Goal: Task Accomplishment & Management: Manage account settings

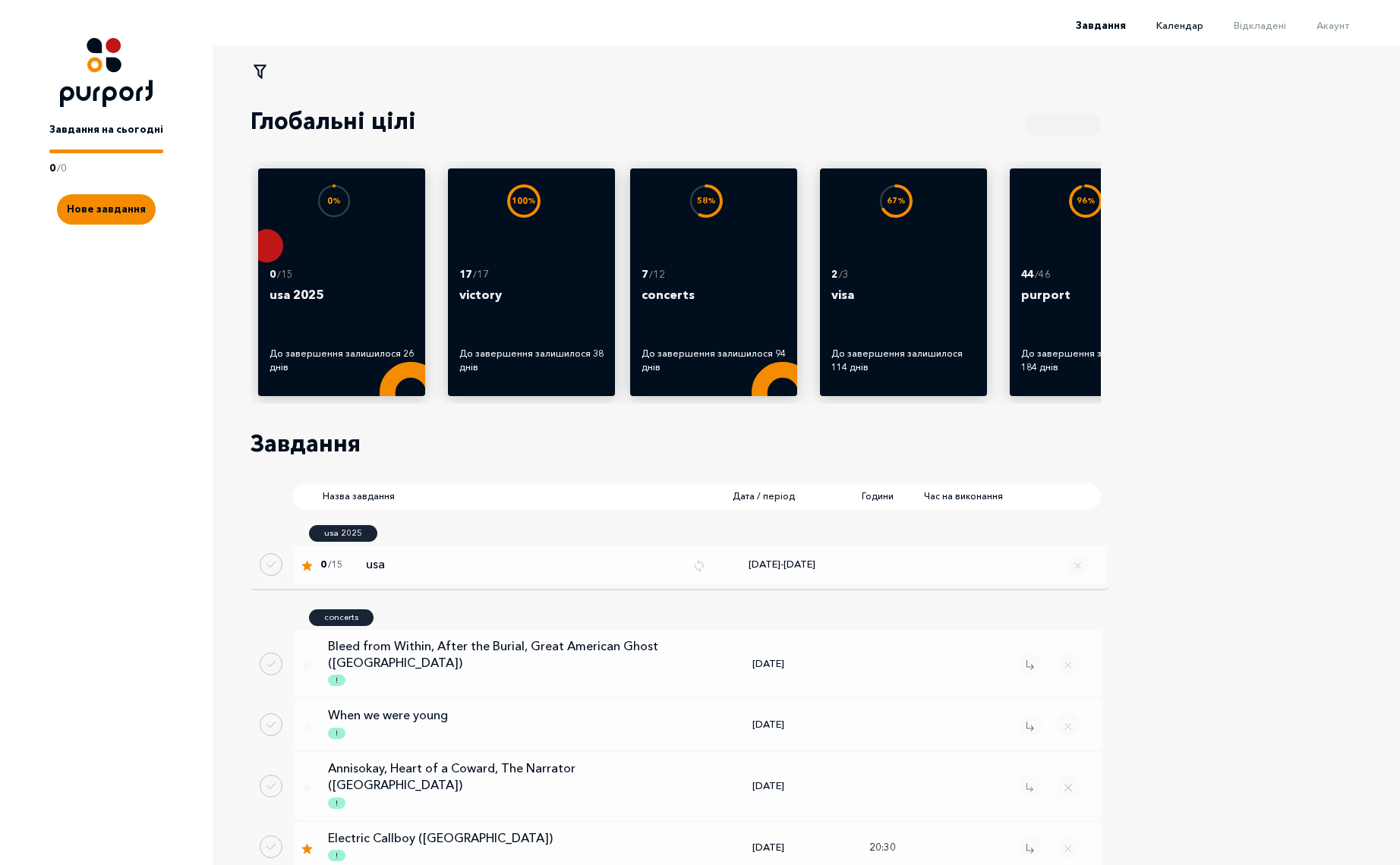
click at [1197, 19] on span "Календар" at bounding box center [1180, 25] width 47 height 12
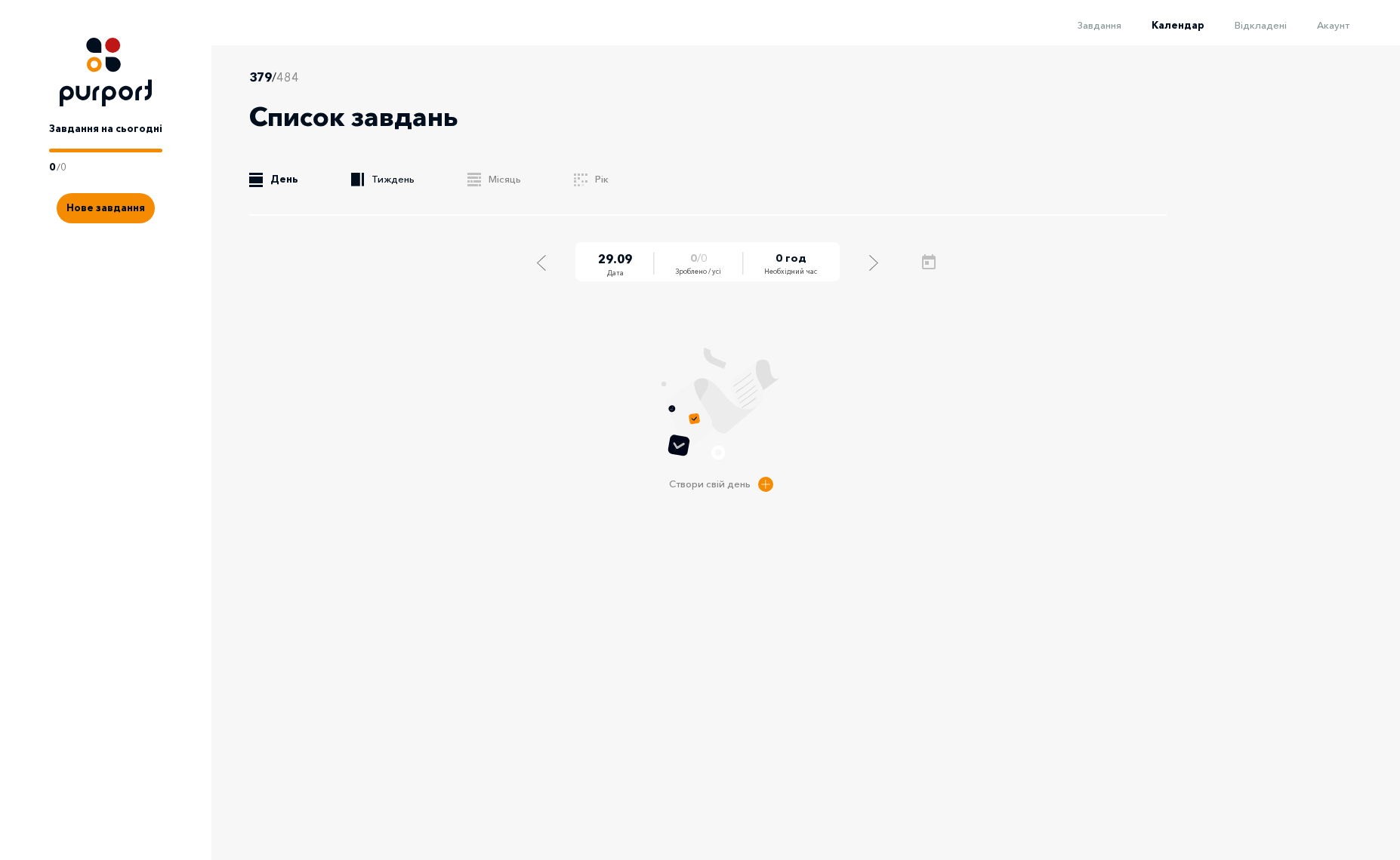
click at [386, 178] on link ".b{fill:#F48B00;} Тиждень" at bounding box center [382, 179] width 63 height 15
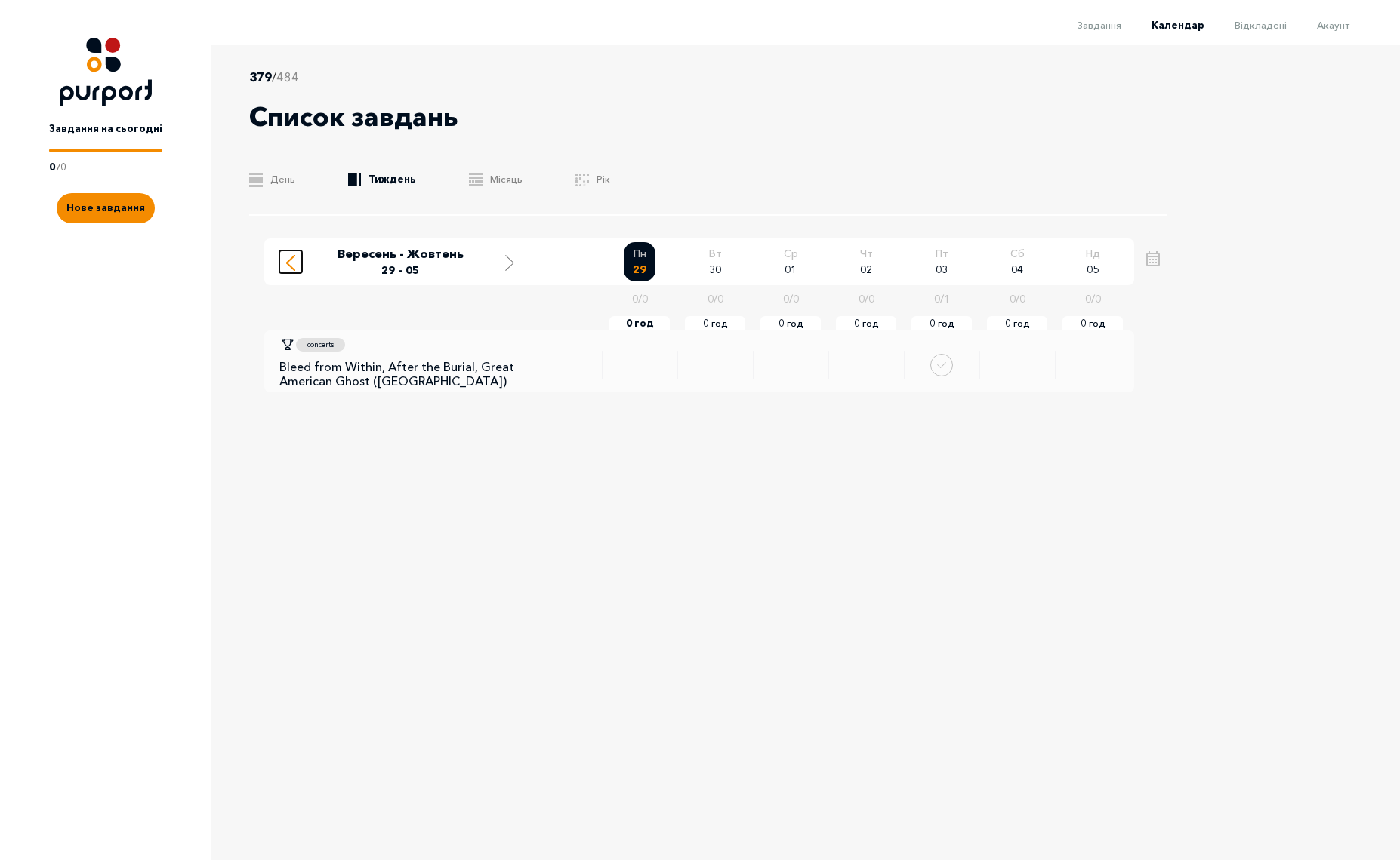
click at [284, 268] on div "Move to previous week" at bounding box center [291, 262] width 14 height 19
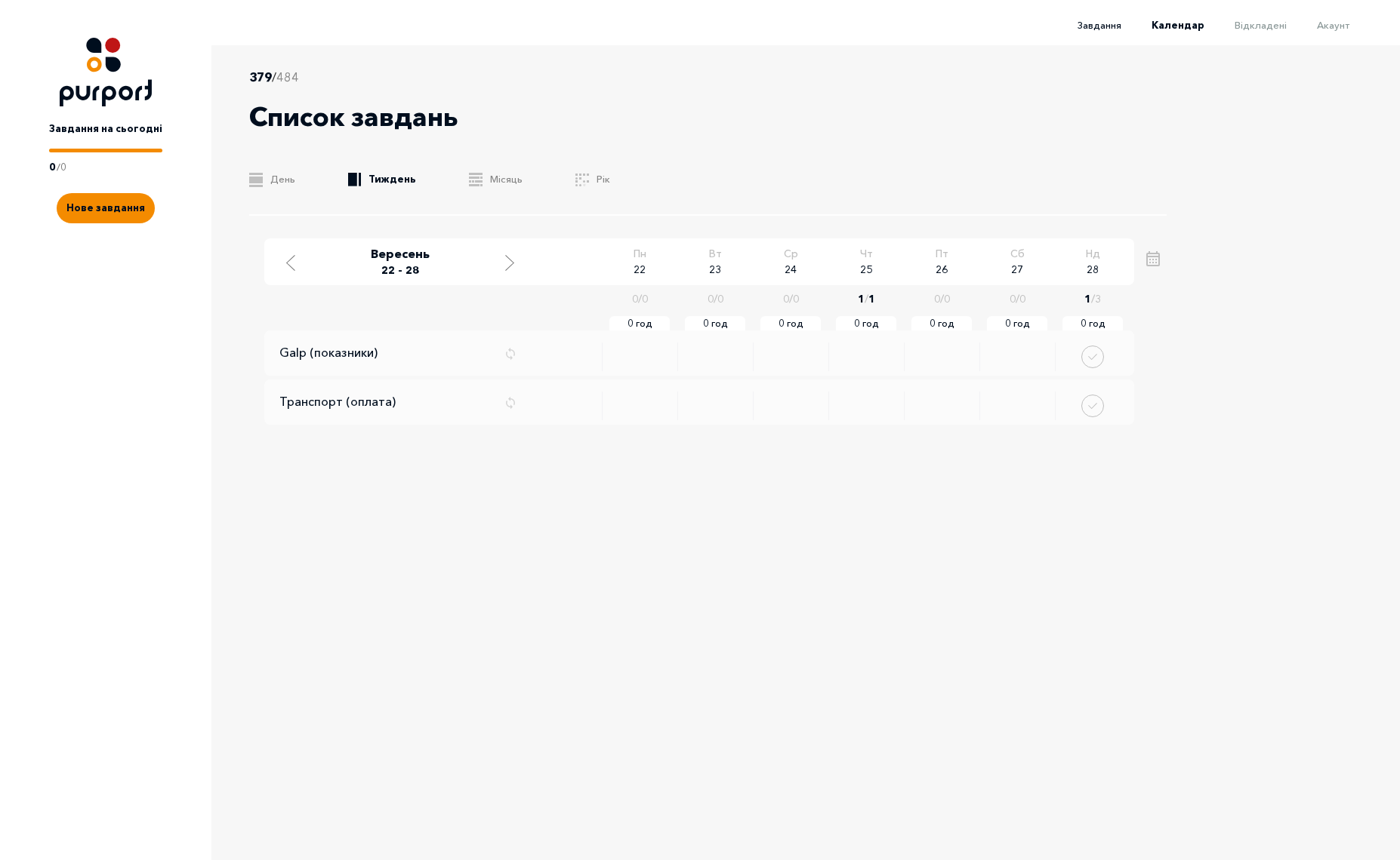
click at [1108, 26] on span "Завдання" at bounding box center [1099, 25] width 44 height 12
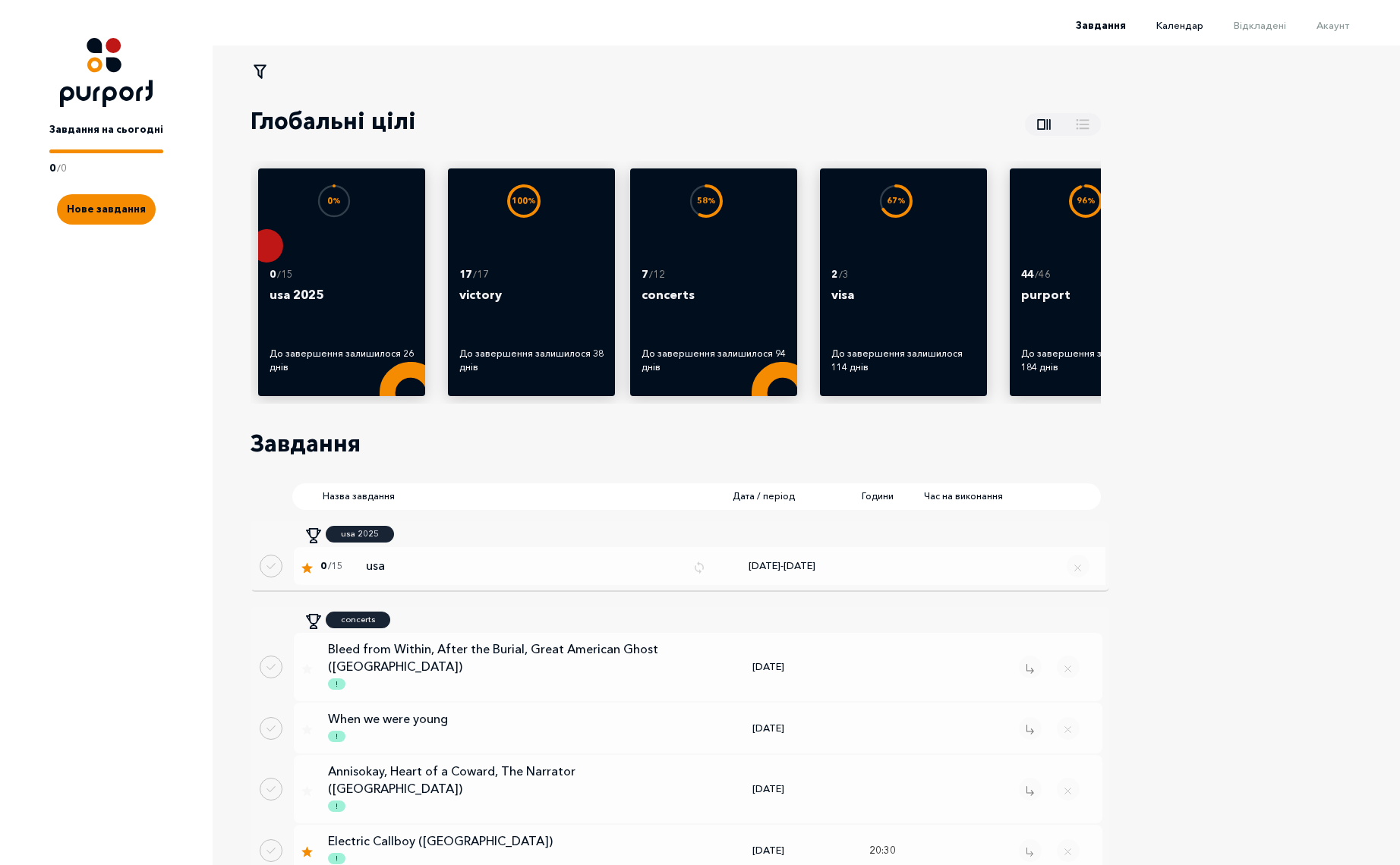
click at [1189, 26] on span "Календар" at bounding box center [1180, 25] width 47 height 12
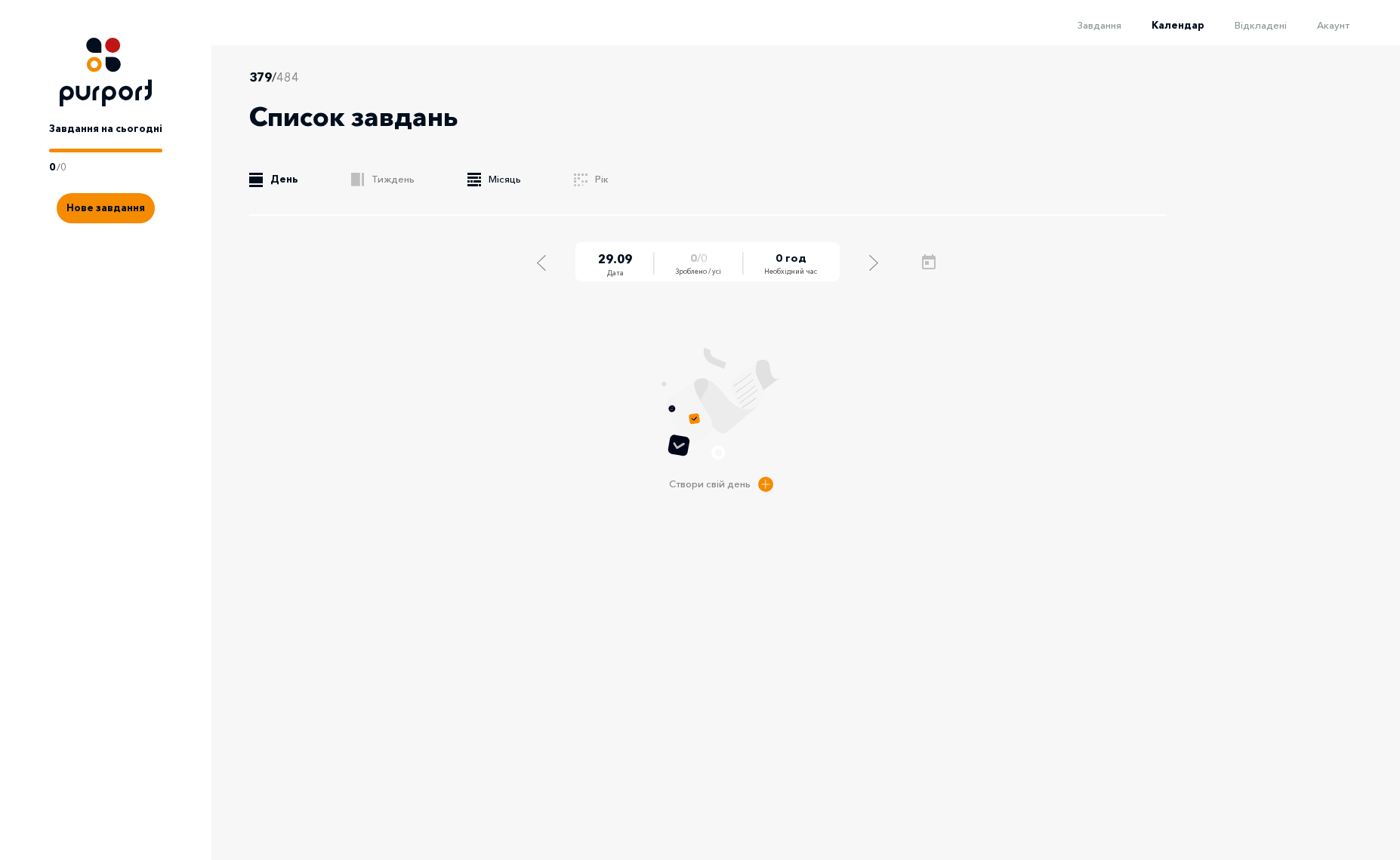
click at [499, 179] on link ".b{fill:#F48B00;} Місяць" at bounding box center [494, 179] width 54 height 15
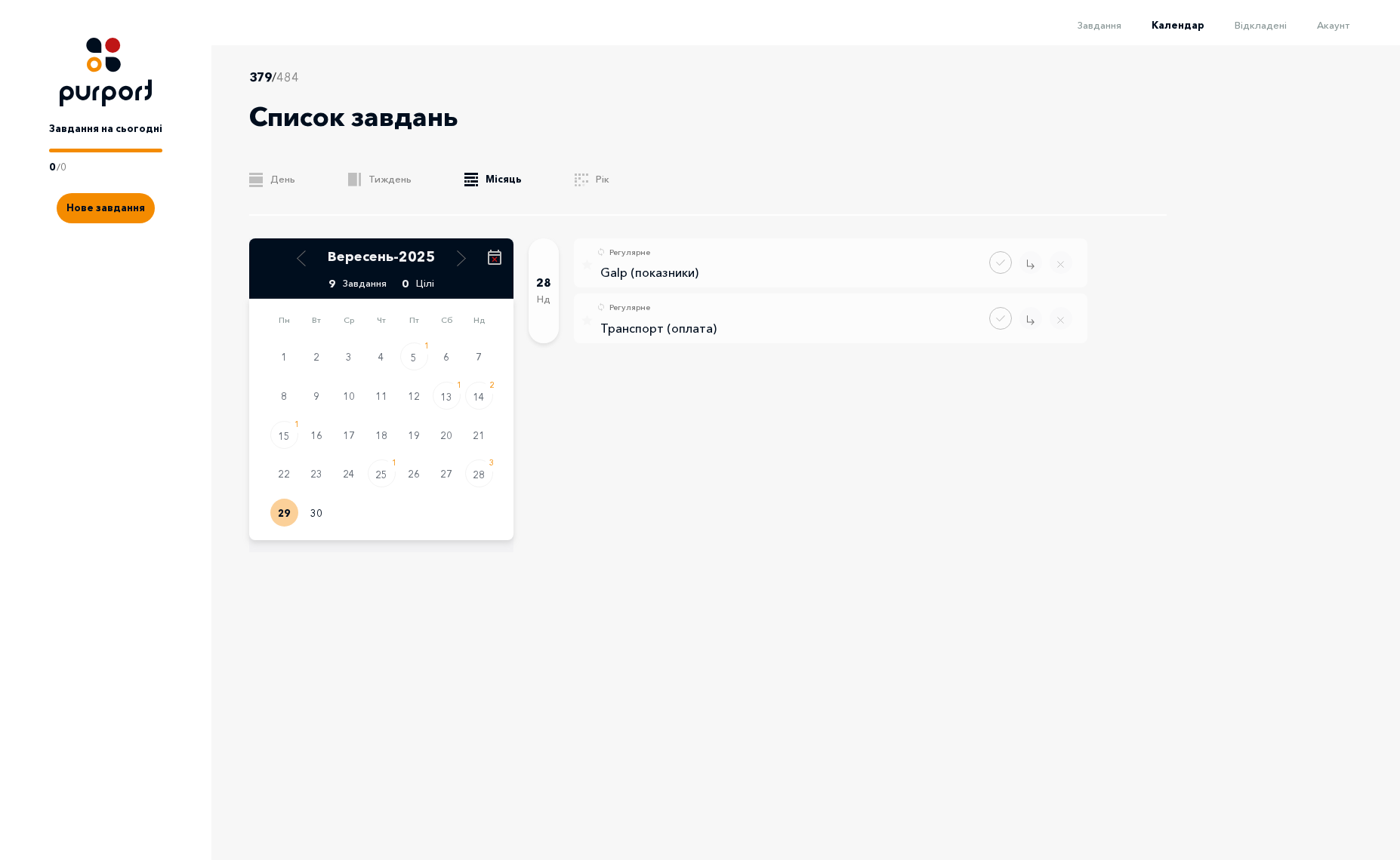
click at [269, 188] on div "379 / 484 Список завдань .b{fill:#F48B00;} День .b{fill:#F48B00;} Тиждень .b{fi…" at bounding box center [708, 141] width 917 height 148
click at [273, 177] on link ".b{fill:#F48B00;} День" at bounding box center [272, 179] width 46 height 15
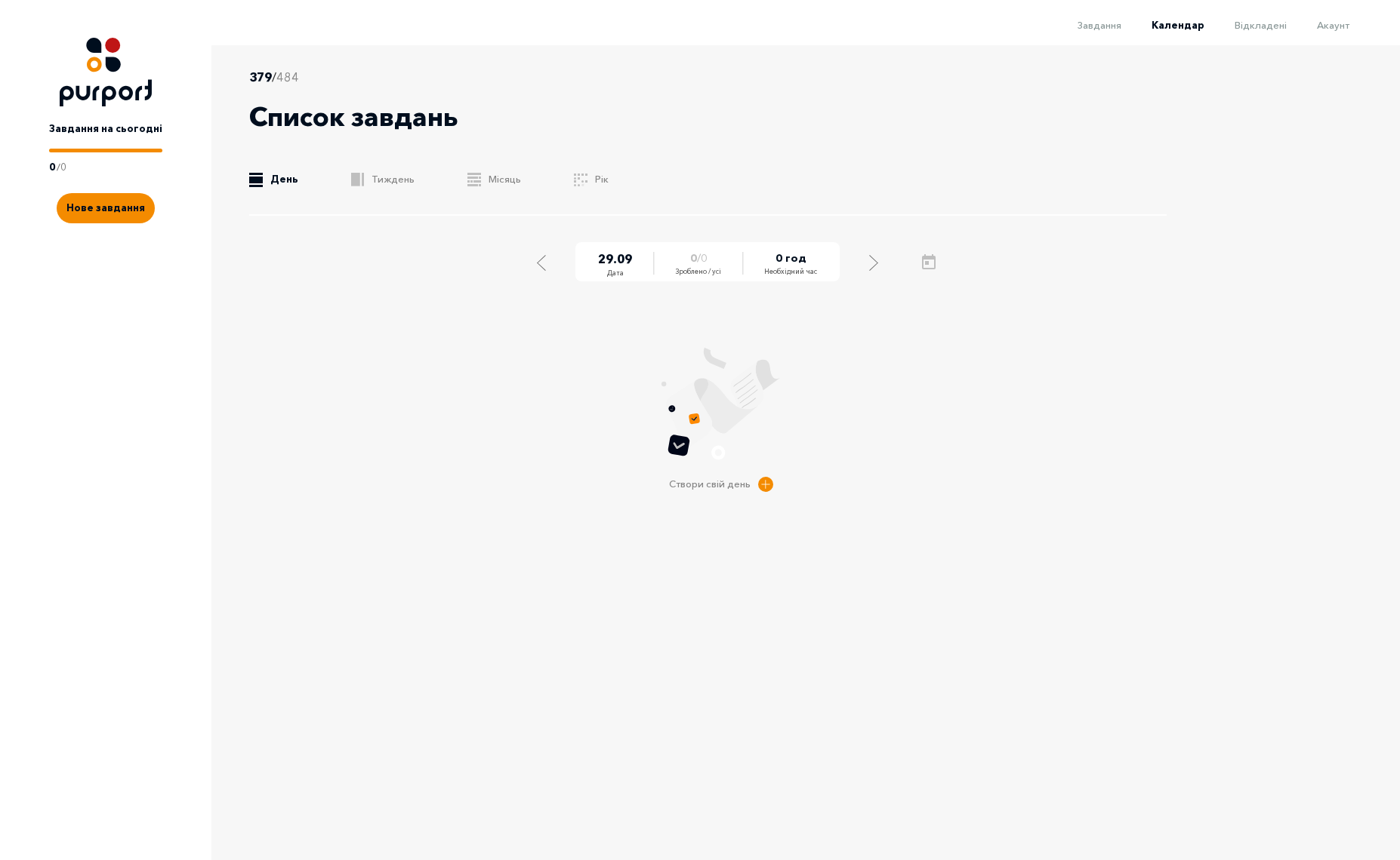
click at [542, 276] on div "29 . 09 Дата 0 / 0 Зроблено / усі 0 год Необхідний час" at bounding box center [708, 262] width 355 height 40
click at [542, 262] on div "Select previous day" at bounding box center [538, 262] width 14 height 19
click at [379, 179] on link ".b{fill:#F48B00;} Тиждень" at bounding box center [382, 179] width 63 height 15
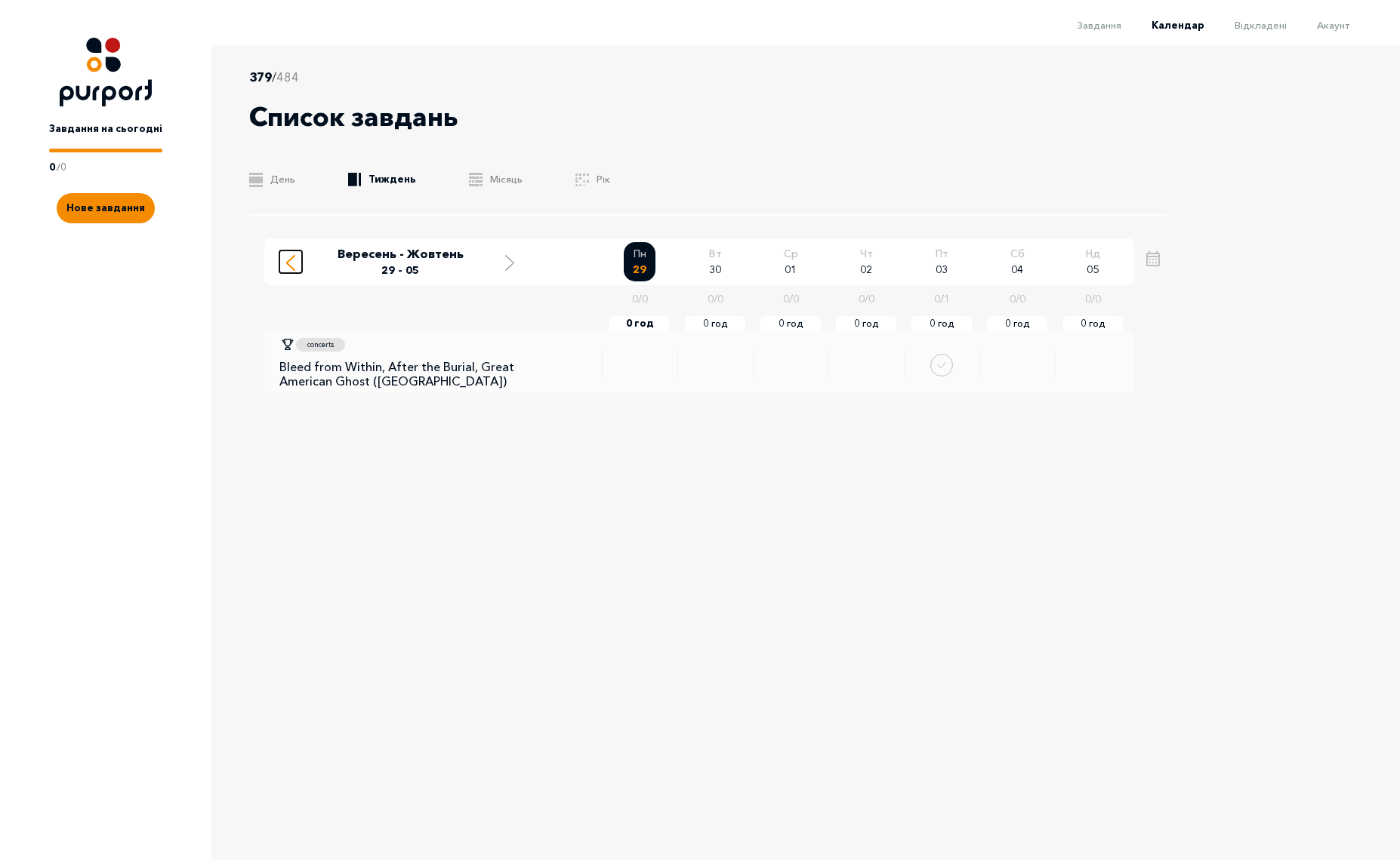
click at [289, 265] on line "Move to previous week" at bounding box center [290, 266] width 8 height 8
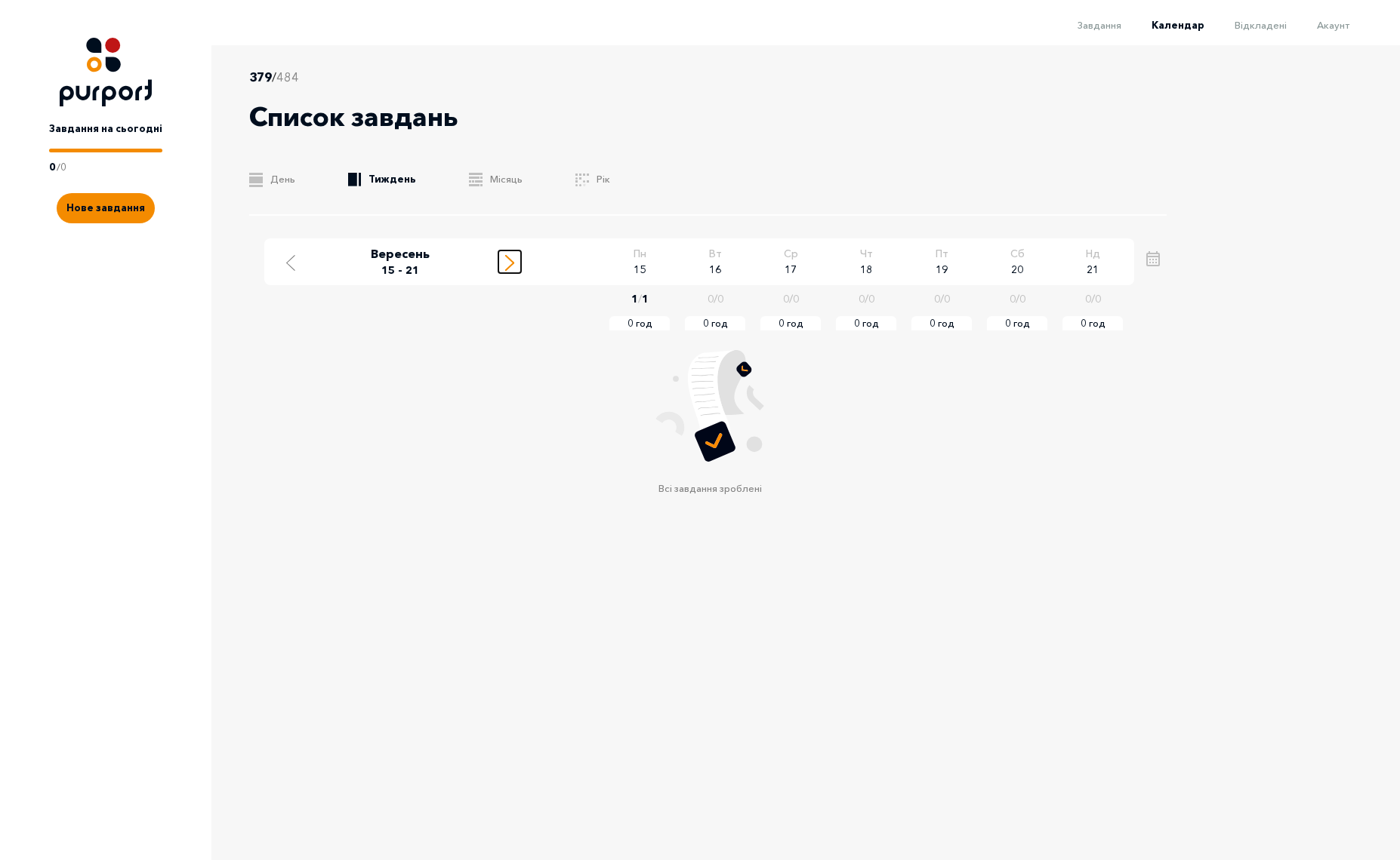
click at [510, 260] on line "Move to next week" at bounding box center [509, 259] width 8 height 8
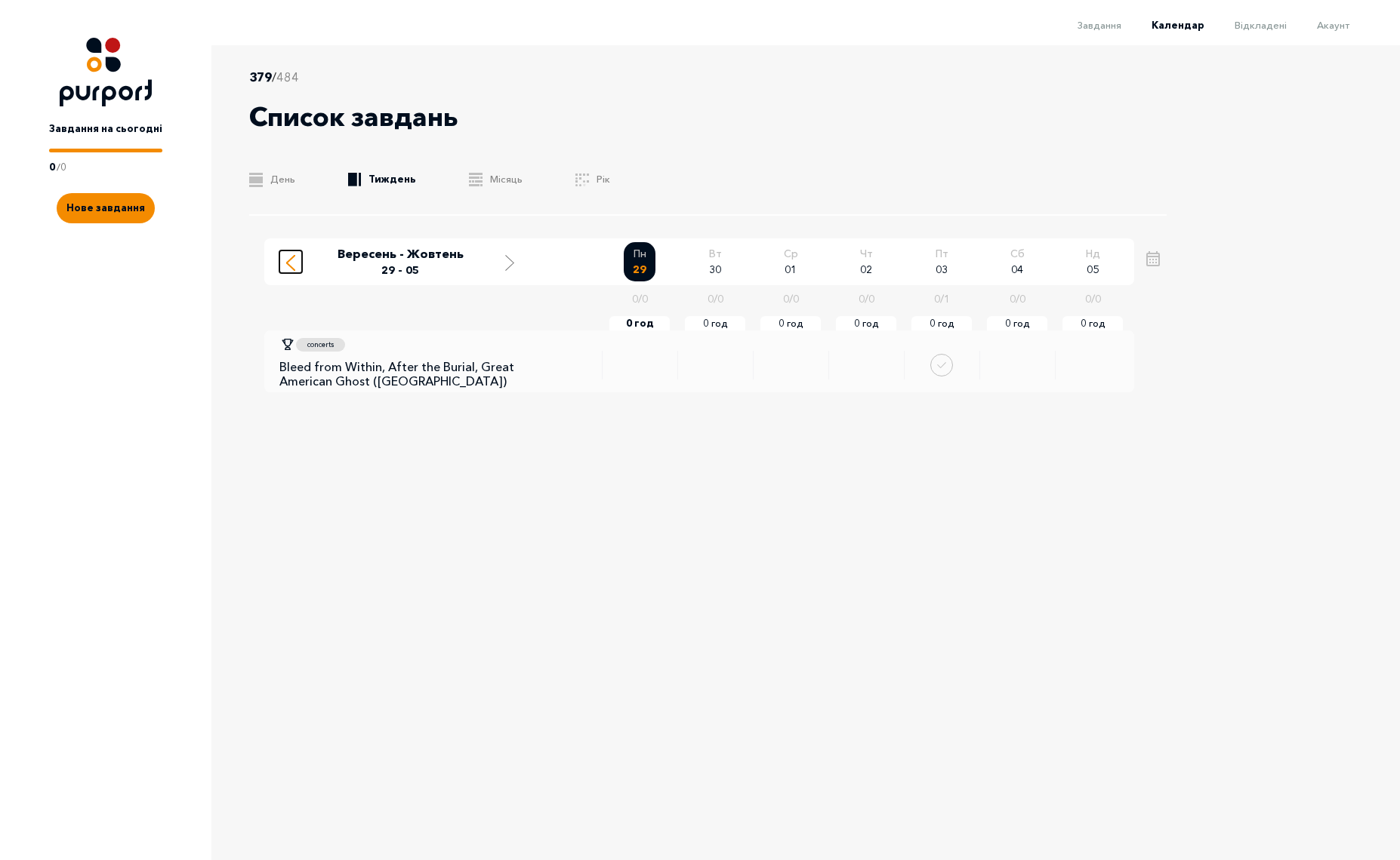
click at [288, 270] on icon "Move to previous week" at bounding box center [290, 263] width 9 height 16
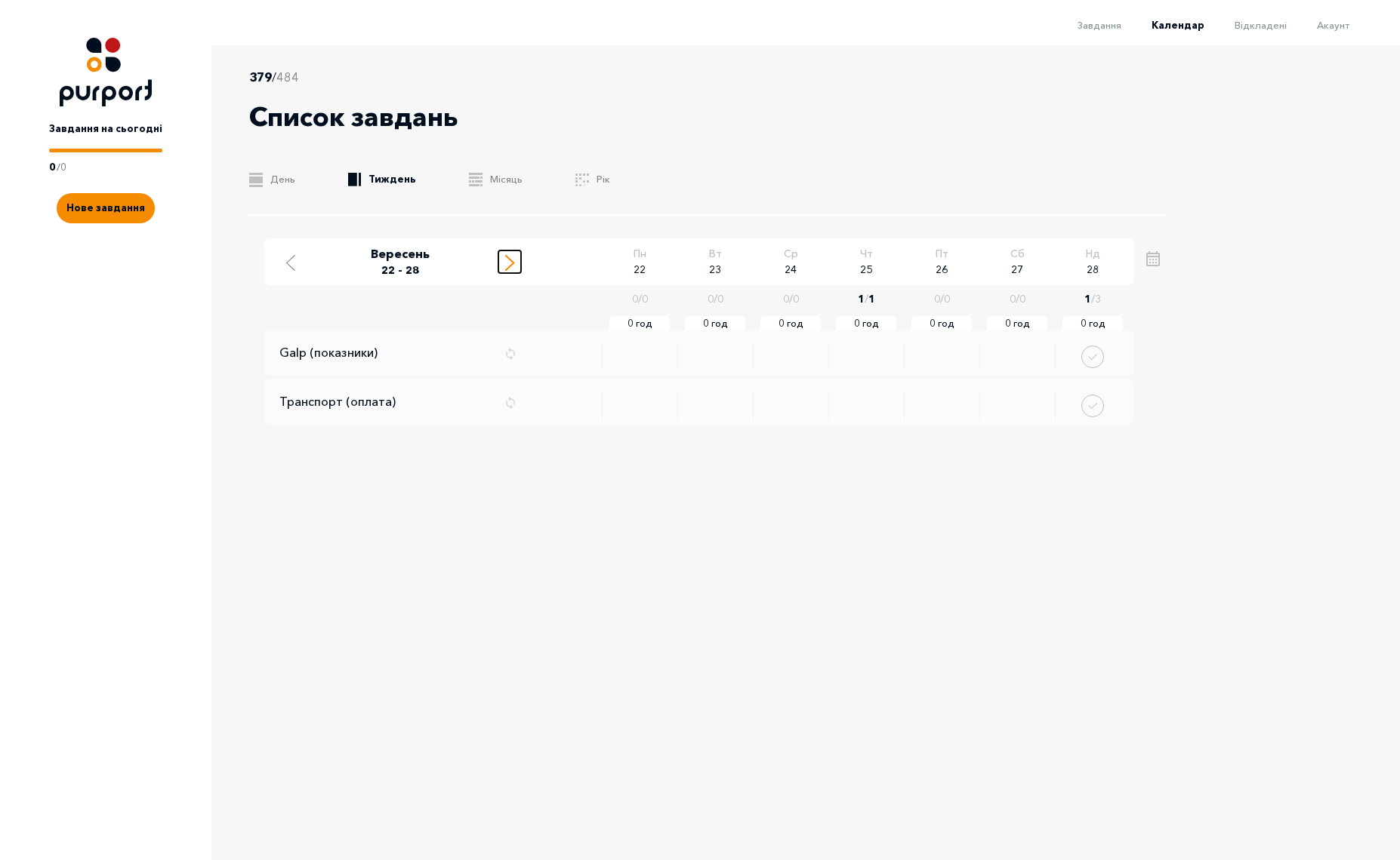
click at [509, 266] on line "Move to next week" at bounding box center [509, 266] width 8 height 8
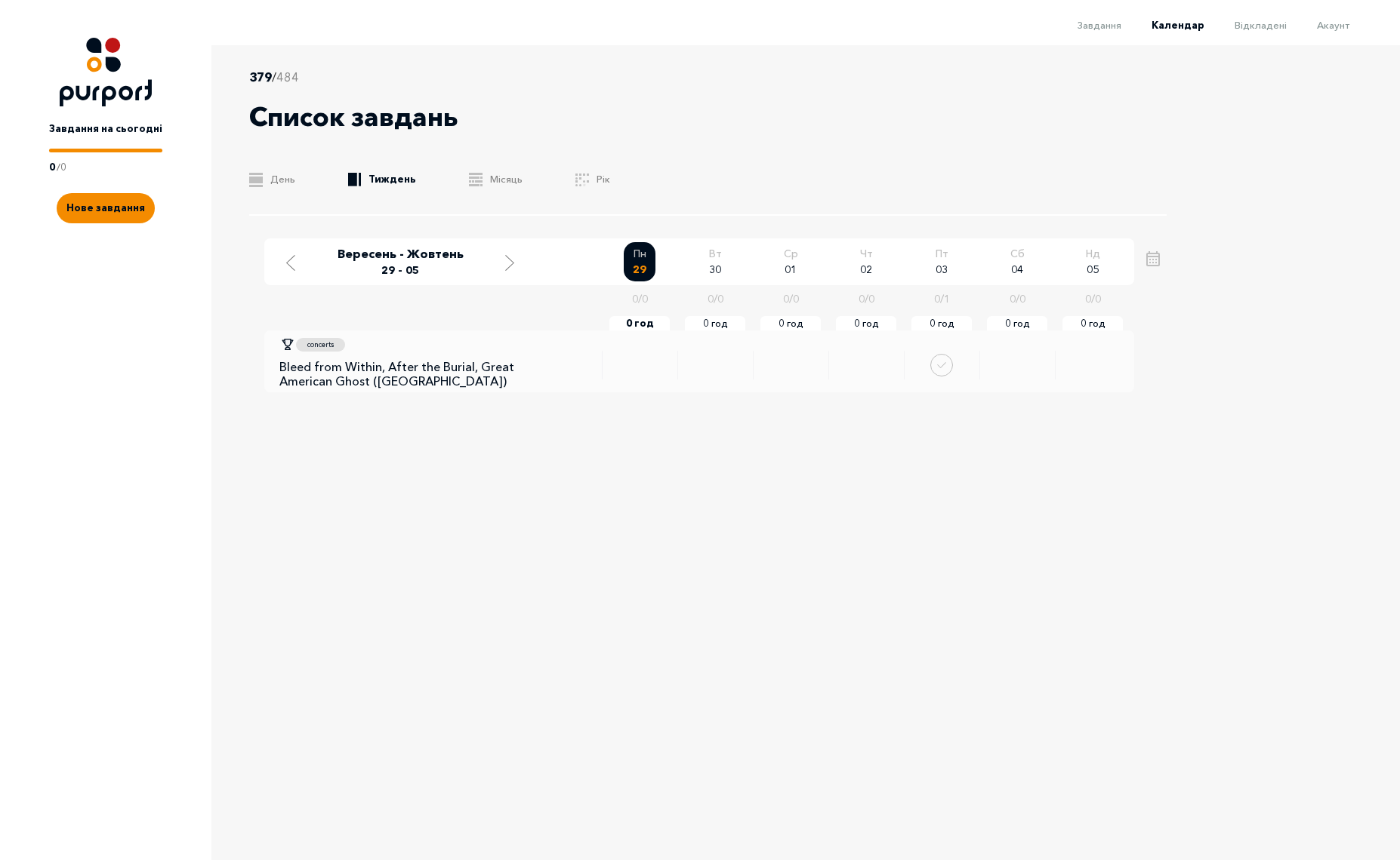
click at [729, 184] on ul ".b{fill:#F48B00;} День .b{fill:#F48B00;} Тиждень .b{fill:#F48B00;} Місяць .a{fi…" at bounding box center [708, 179] width 917 height 15
click at [295, 264] on div "Move to previous week" at bounding box center [291, 262] width 14 height 19
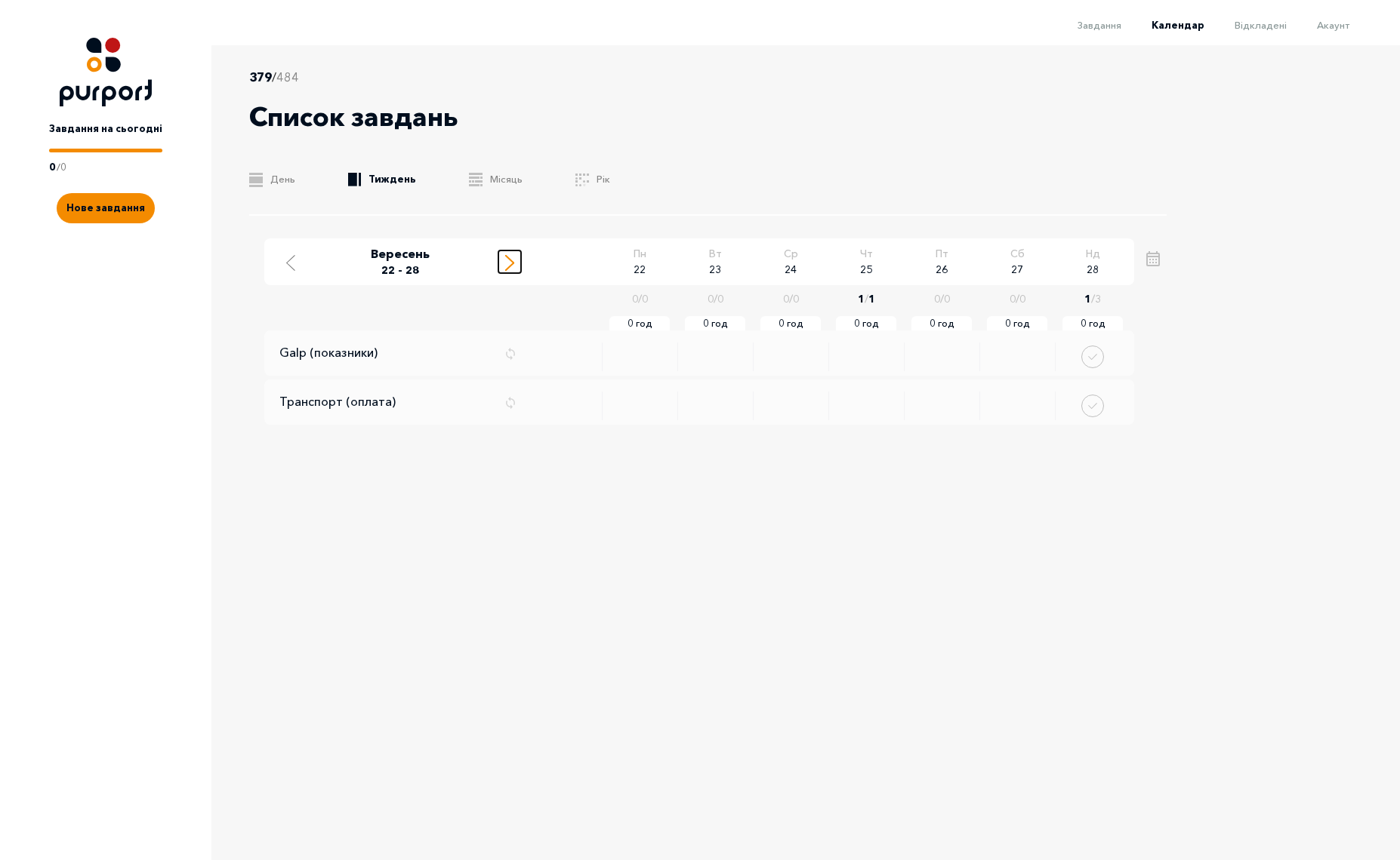
click at [510, 263] on icon "Move to next week" at bounding box center [509, 263] width 9 height 16
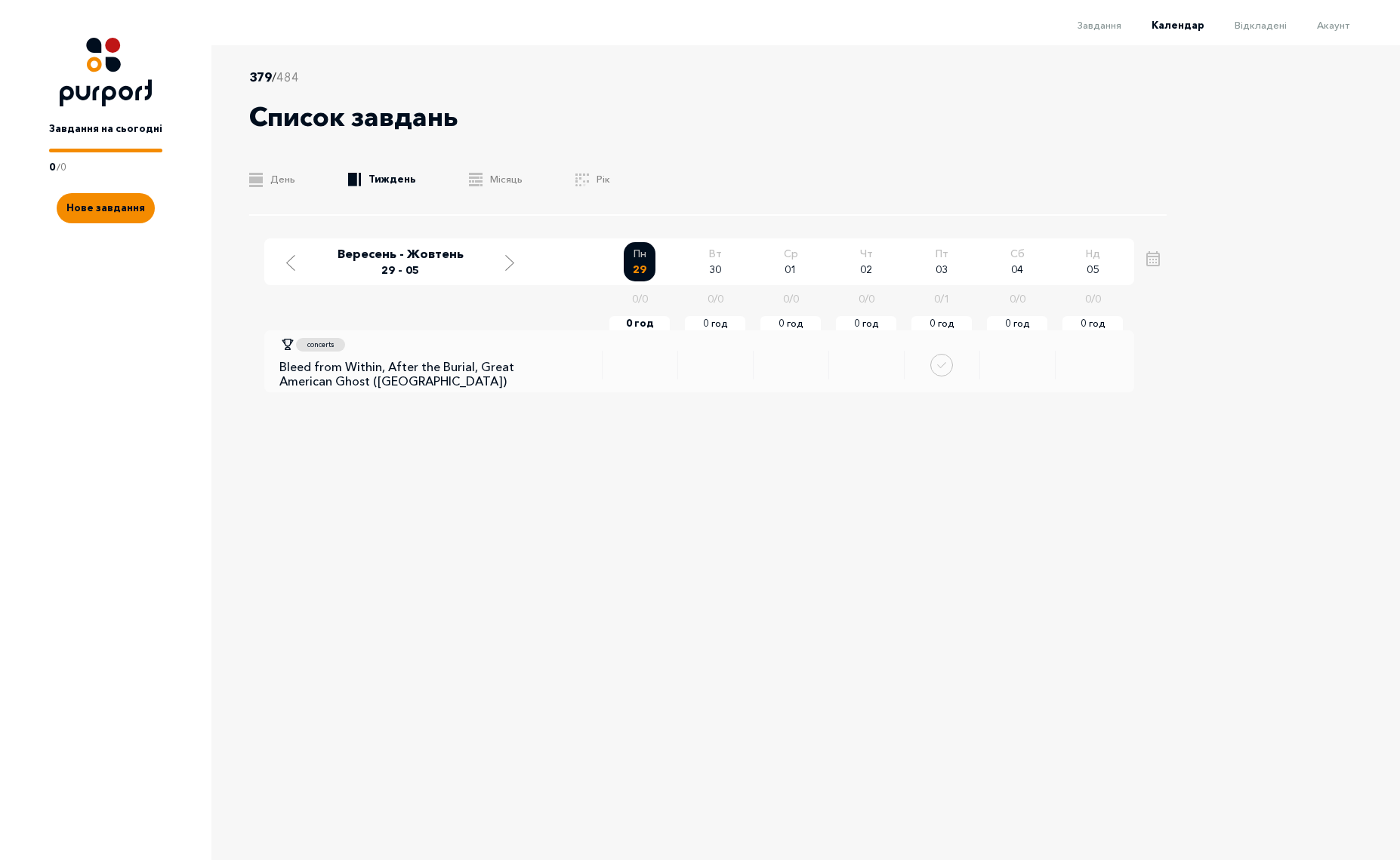
click at [1233, 437] on div "379 / 484 Список завдань .b{fill:#F48B00;} День .b{fill:#F48B00;} Тиждень .b{fi…" at bounding box center [700, 432] width 1400 height 774
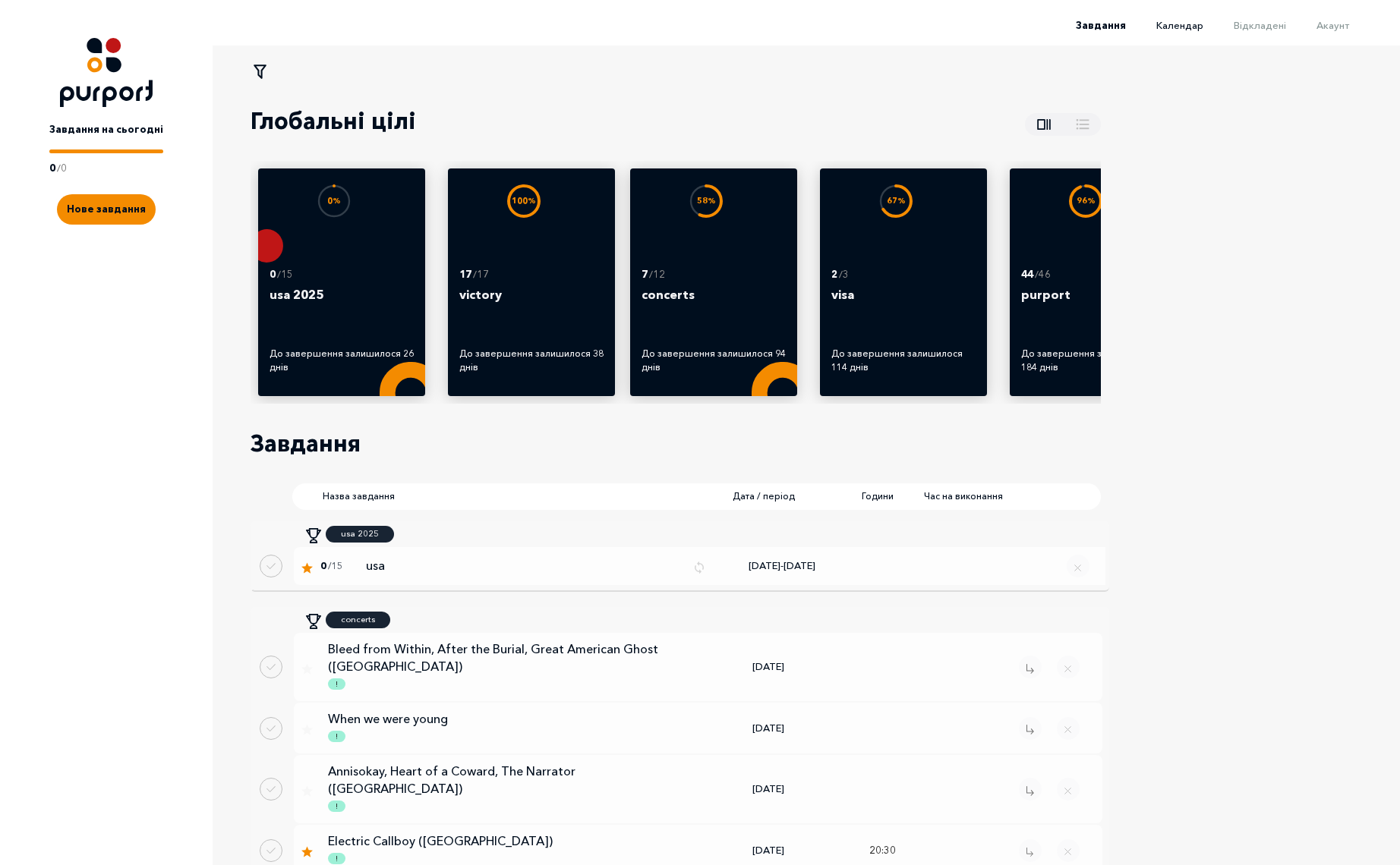
click at [1194, 21] on span "Календар" at bounding box center [1180, 25] width 47 height 12
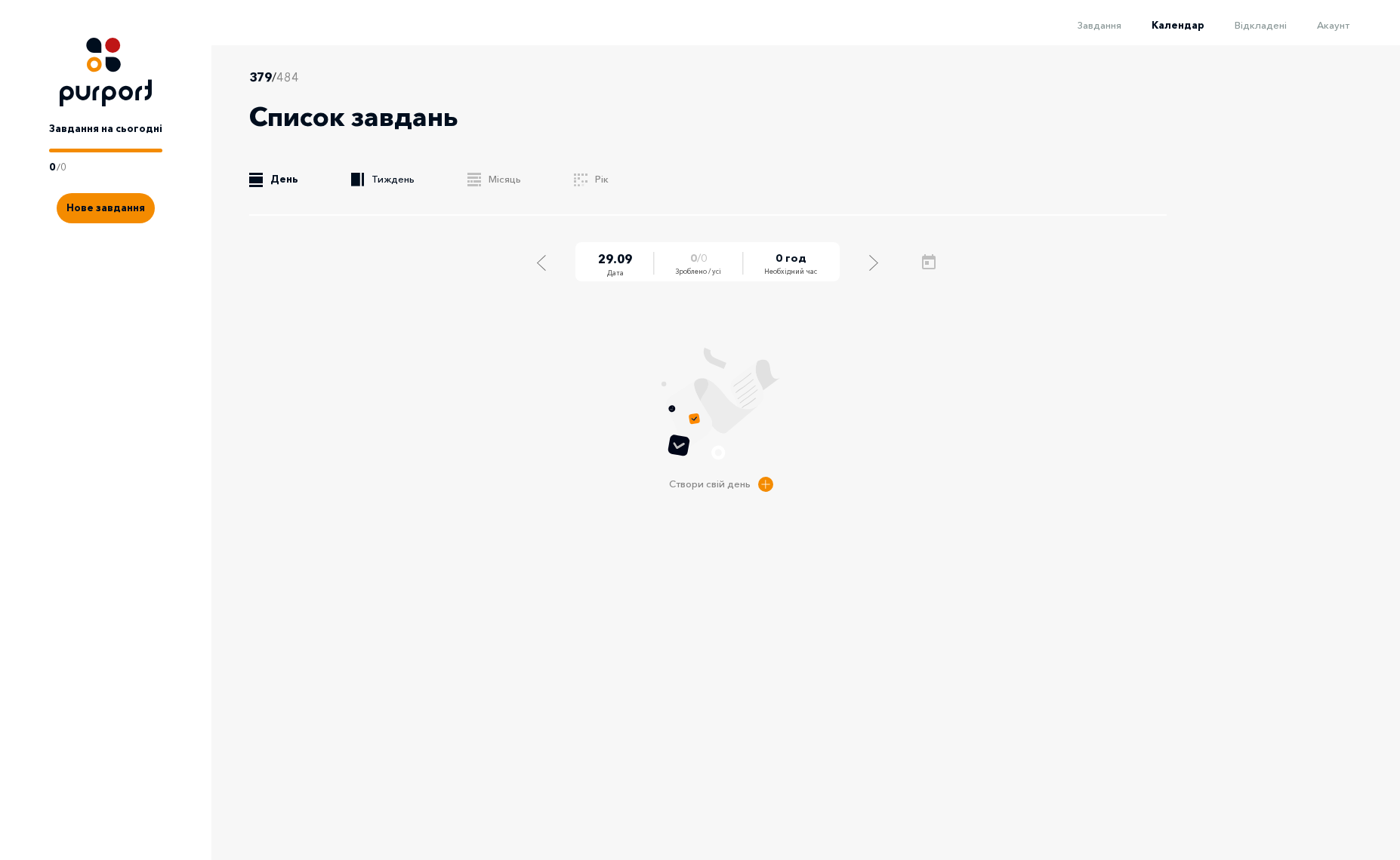
click at [388, 182] on link ".b{fill:#F48B00;} Тиждень" at bounding box center [382, 179] width 63 height 15
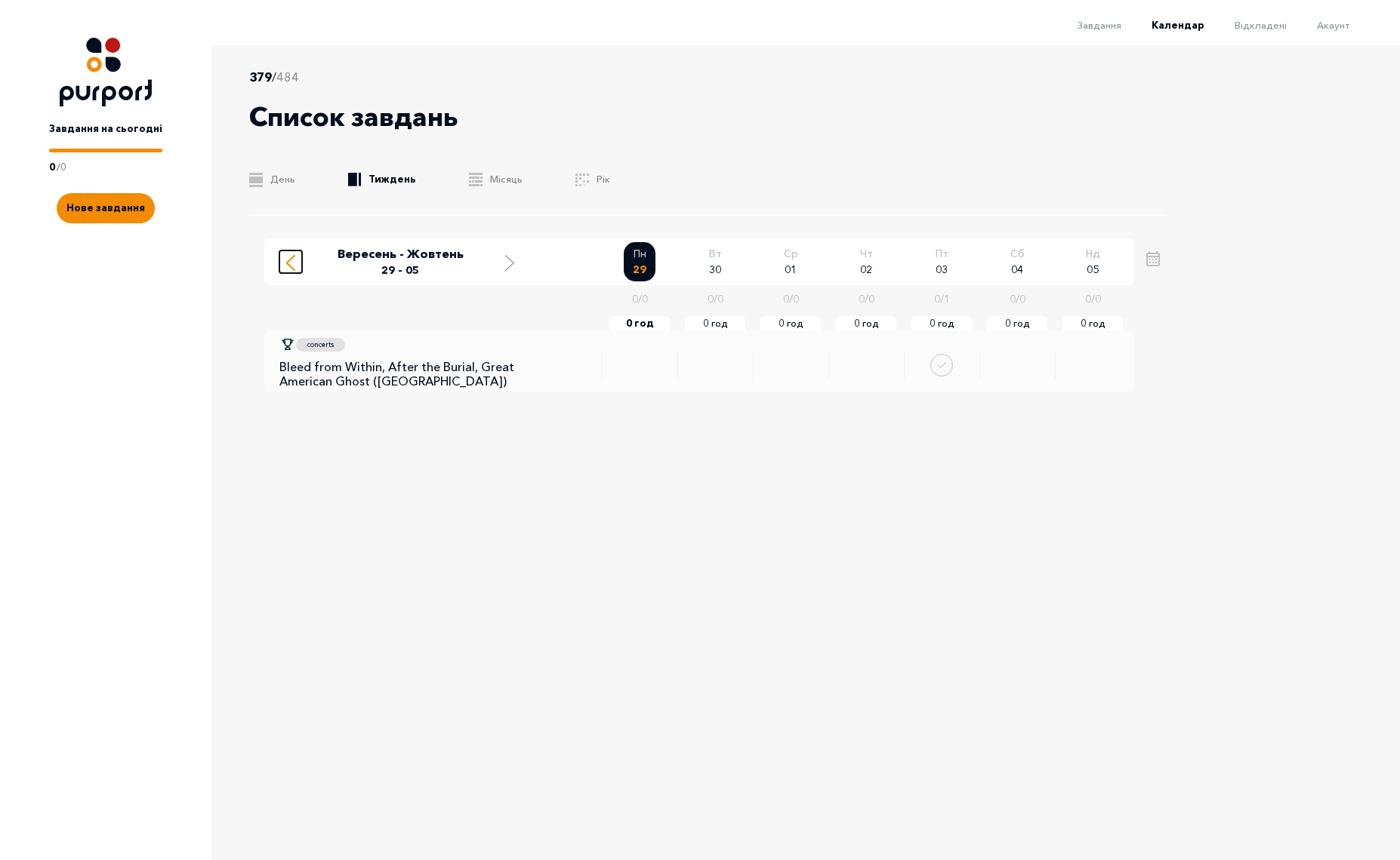
click at [290, 262] on icon "Move to previous week" at bounding box center [290, 263] width 9 height 16
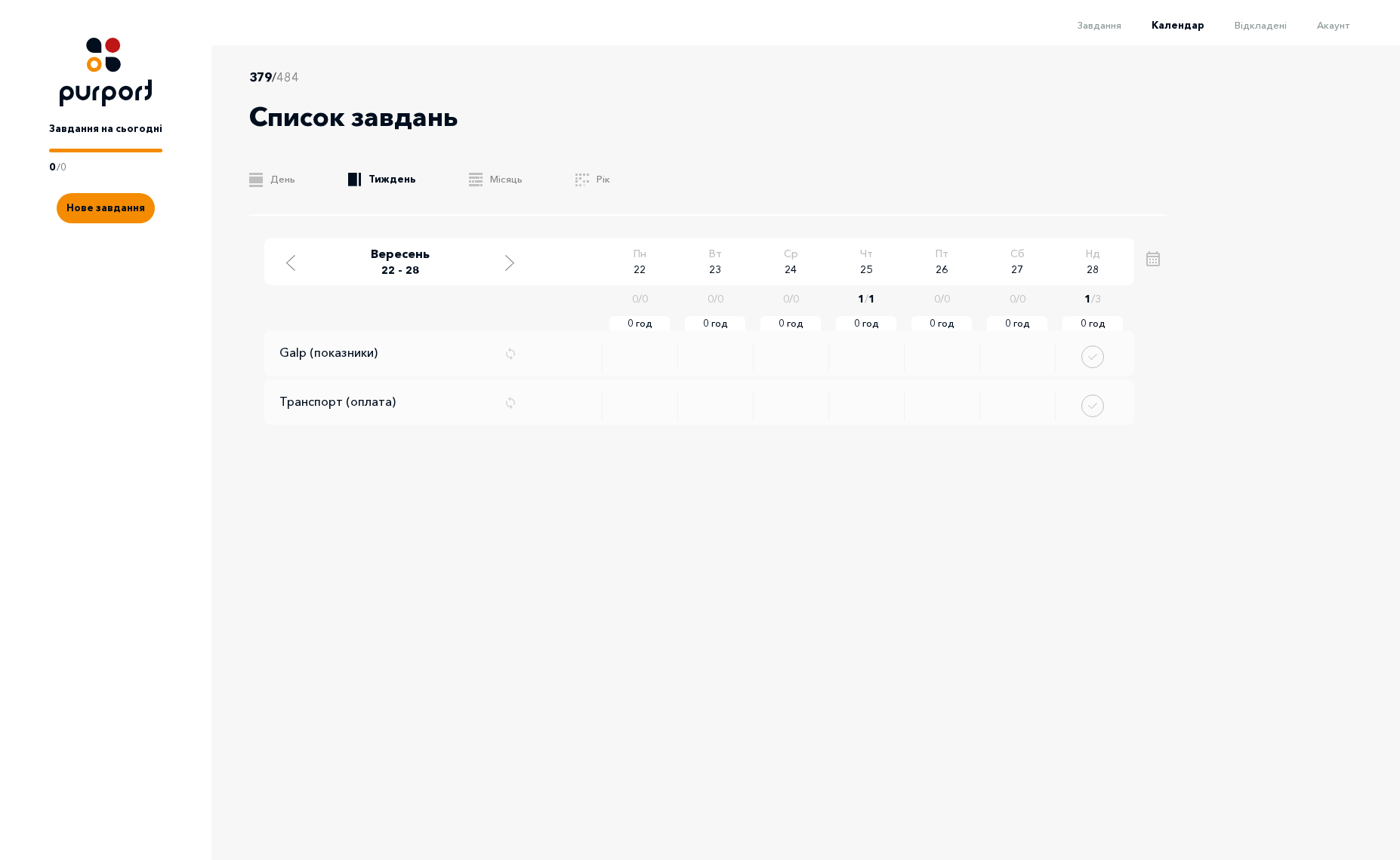
click at [948, 578] on div "379 / 484 Список завдань .b{fill:#F48B00;} День .b{fill:#F48B00;} Тиждень .b{fi…" at bounding box center [721, 432] width 1019 height 774
click at [1090, 356] on button "Done task" at bounding box center [1092, 357] width 23 height 23
click at [515, 262] on div "Move to next week" at bounding box center [509, 262] width 14 height 19
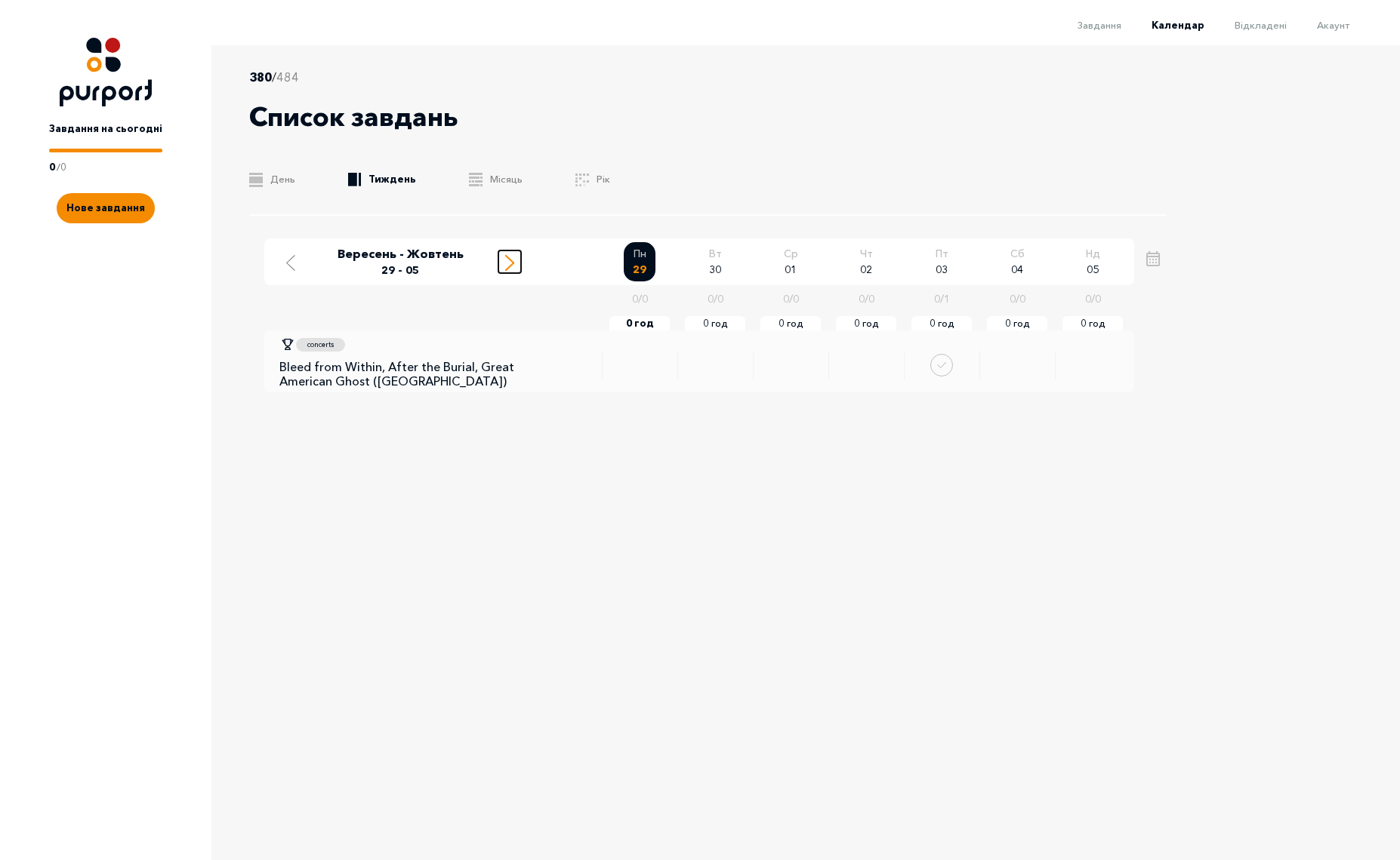
click at [514, 262] on line "Move to next week" at bounding box center [509, 266] width 8 height 8
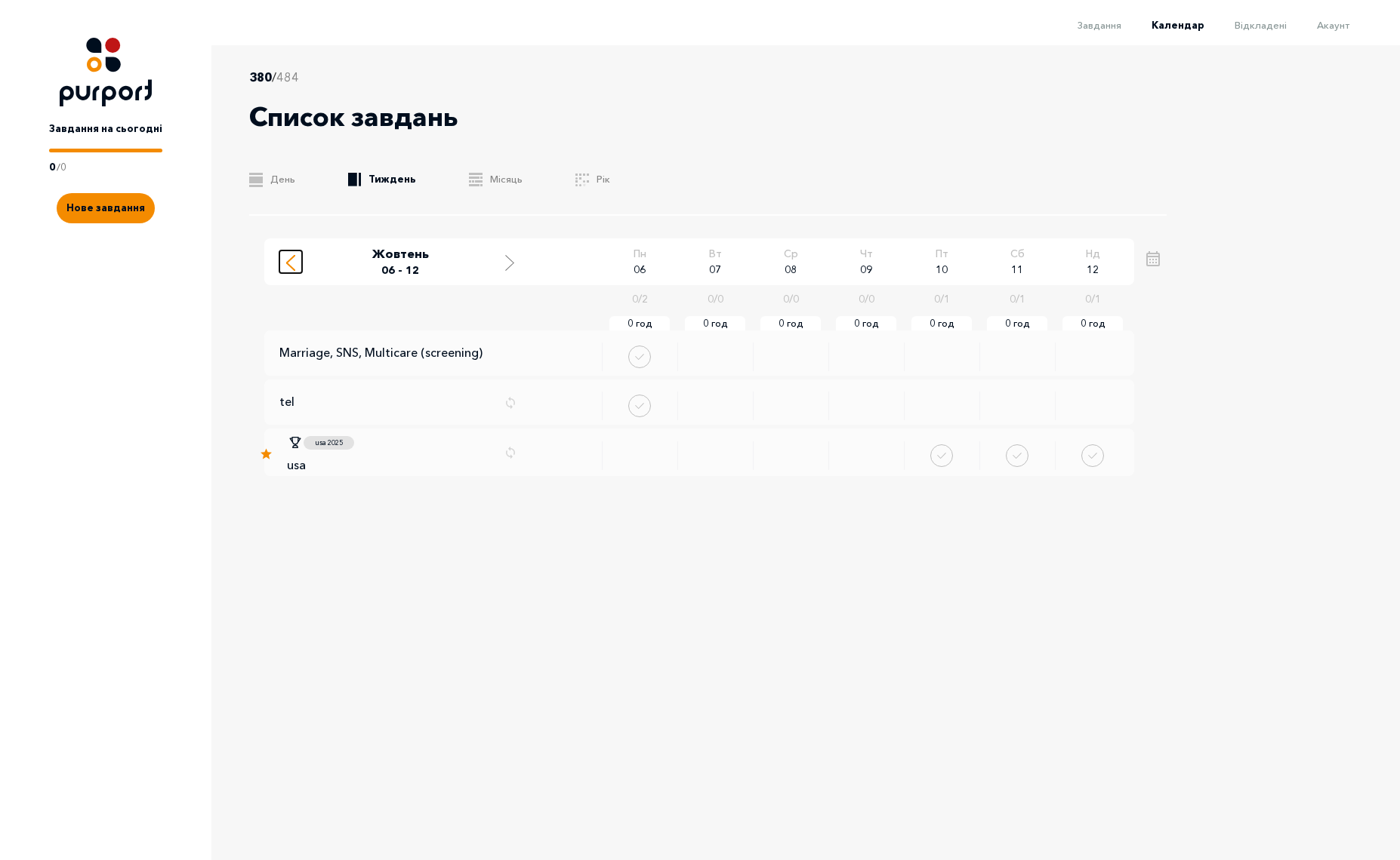
click at [288, 259] on icon "Move to previous week" at bounding box center [290, 263] width 9 height 16
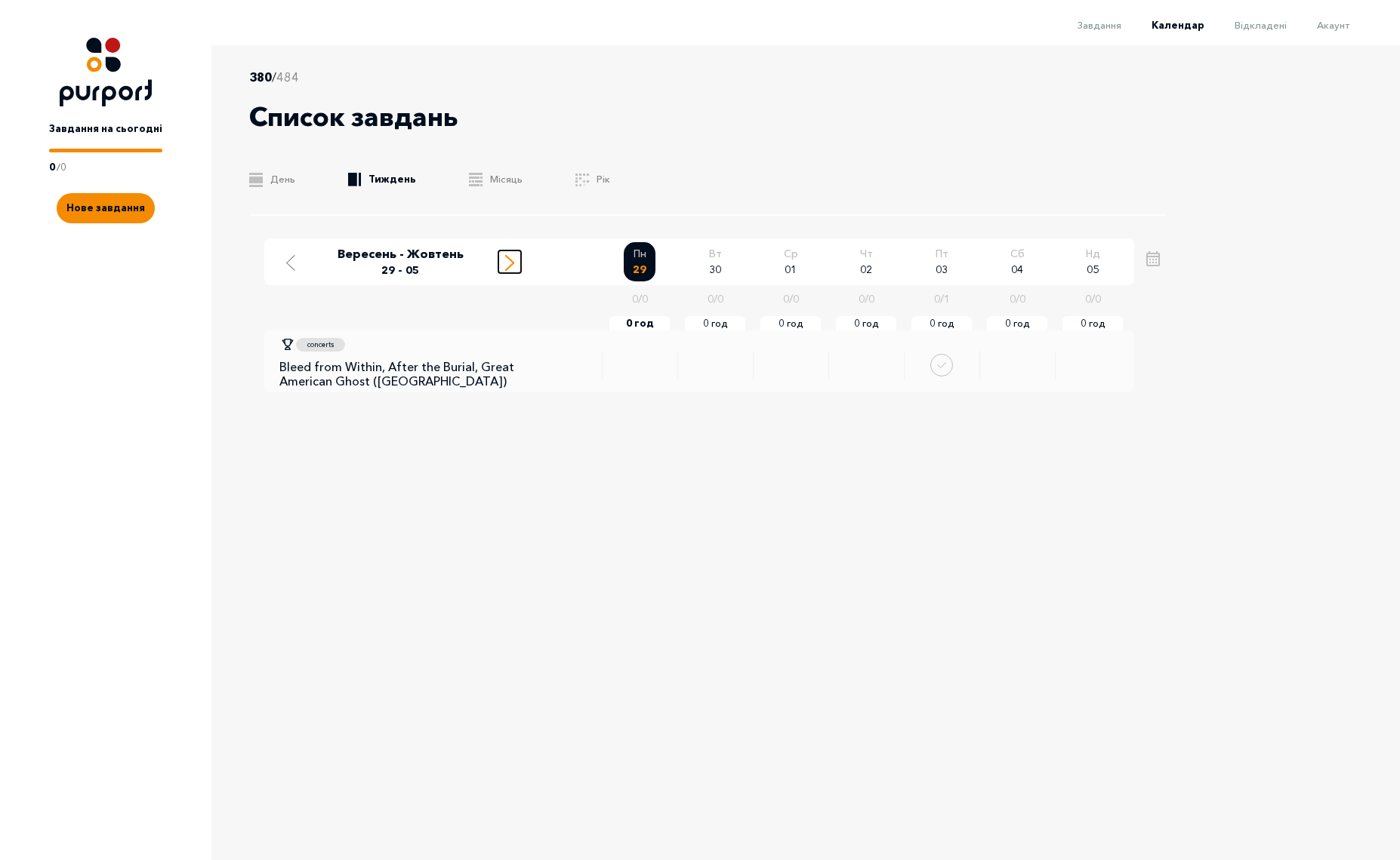
click at [510, 261] on icon "Move to next week" at bounding box center [509, 263] width 9 height 16
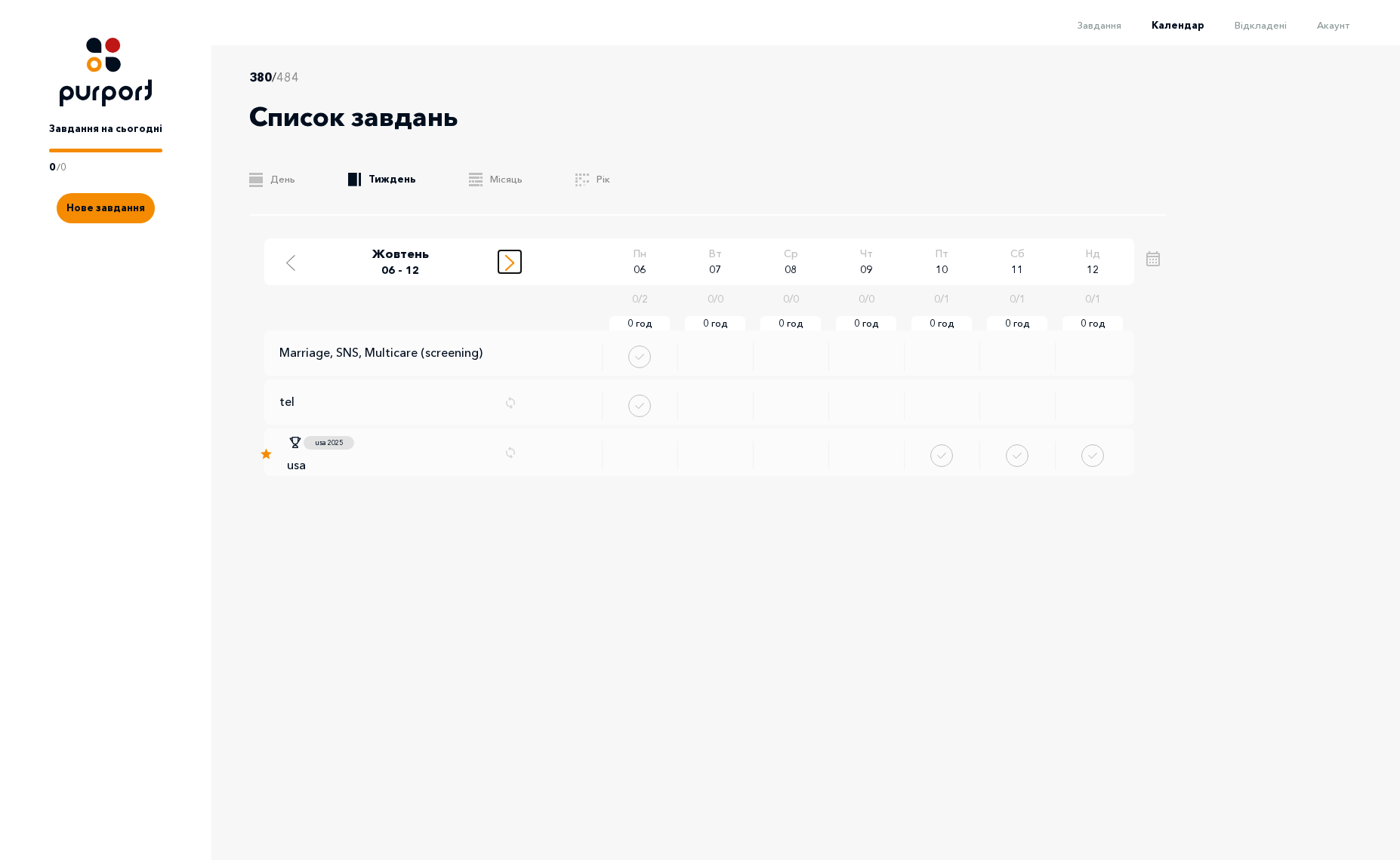
click at [510, 261] on icon "Move to next week" at bounding box center [509, 263] width 9 height 16
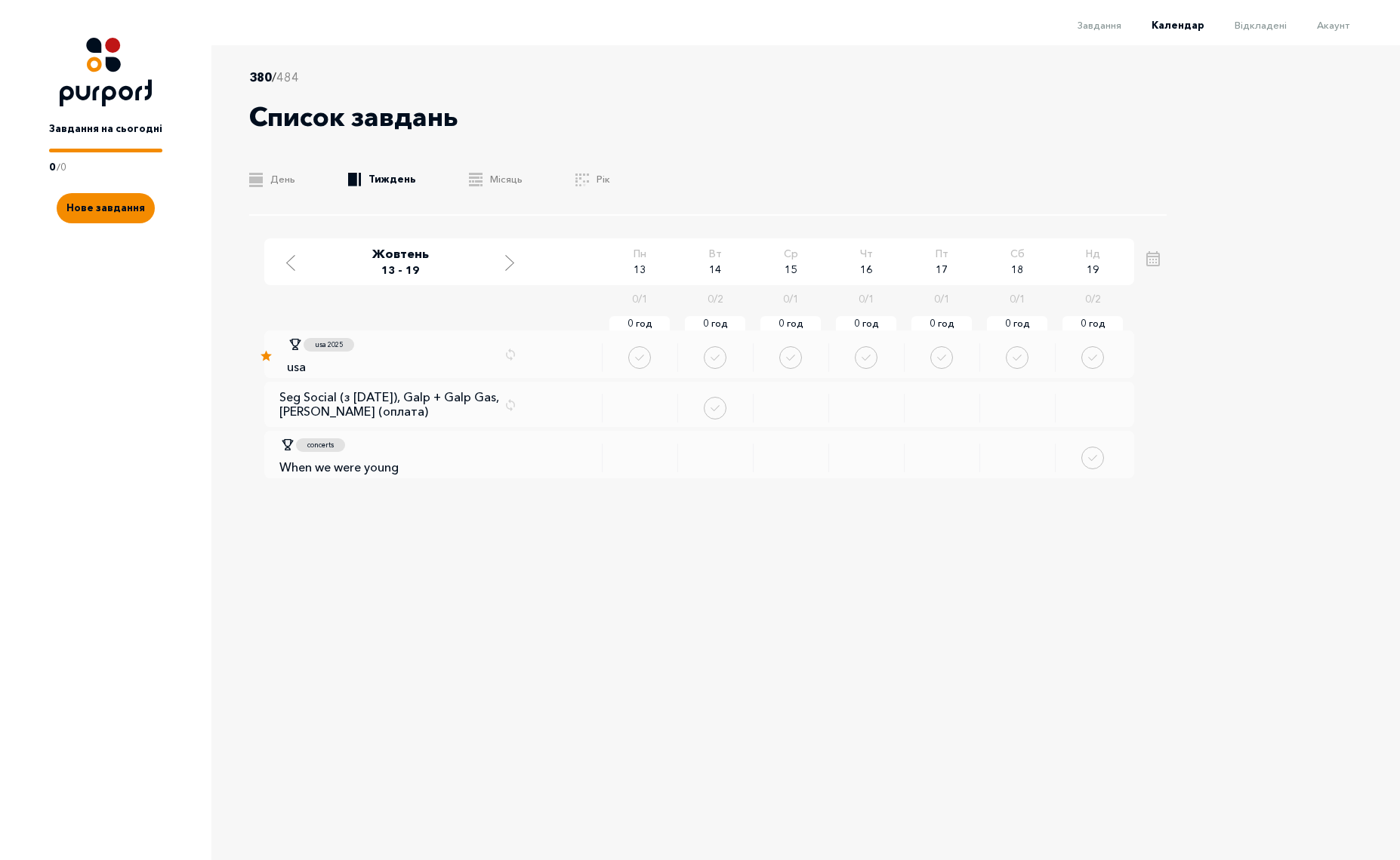
click at [541, 641] on div "380 / 484 Список завдань .b{fill:#F48B00;} День .b{fill:#F48B00;} Тиждень .b{fi…" at bounding box center [721, 432] width 1019 height 774
click at [520, 548] on div "380 / 484 Список завдань .b{fill:#F48B00;} День .b{fill:#F48B00;} Тиждень .b{fi…" at bounding box center [721, 432] width 1019 height 774
click at [510, 260] on line "Move to next week" at bounding box center [509, 259] width 8 height 8
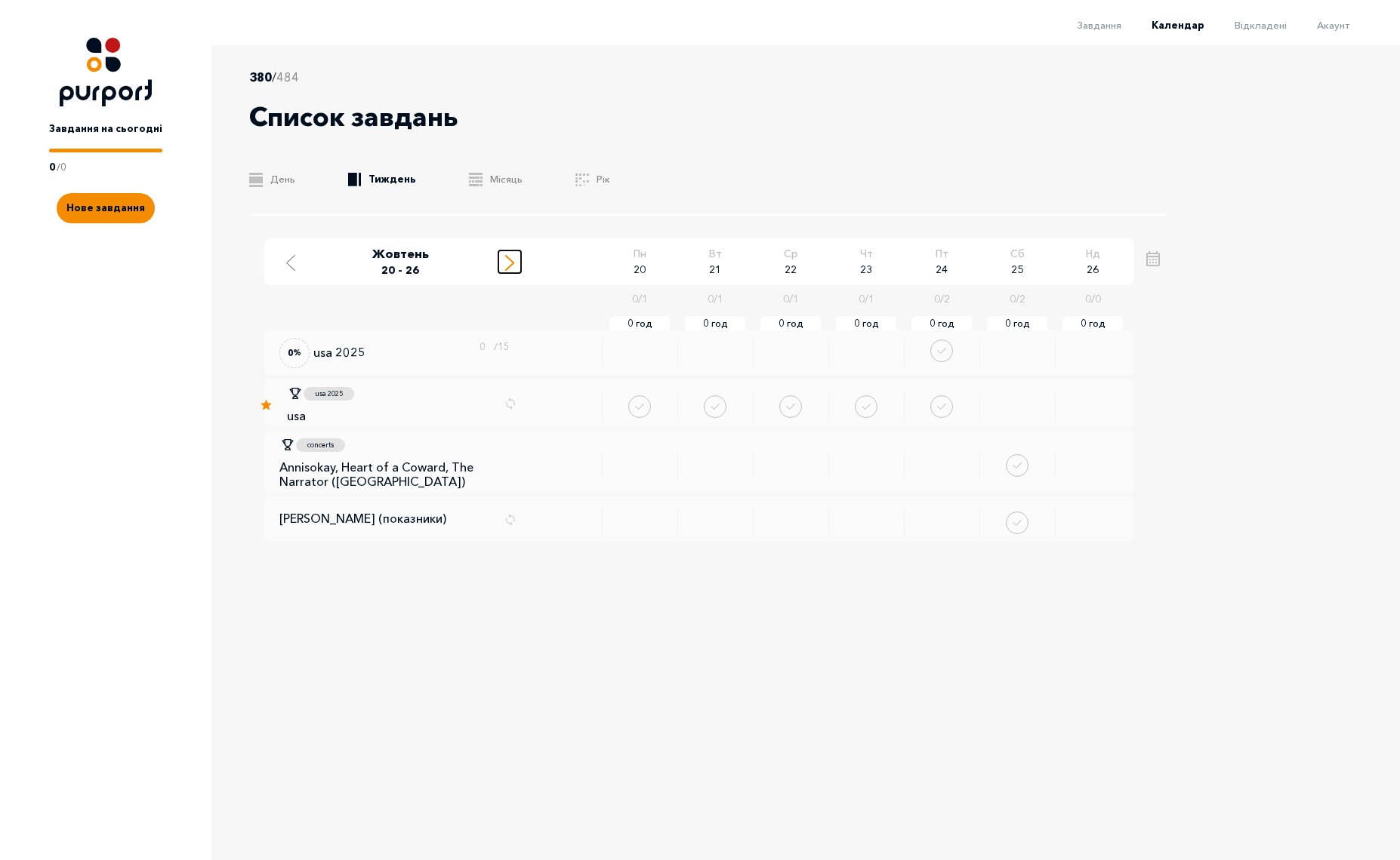
click at [510, 260] on line "Move to next week" at bounding box center [509, 259] width 8 height 8
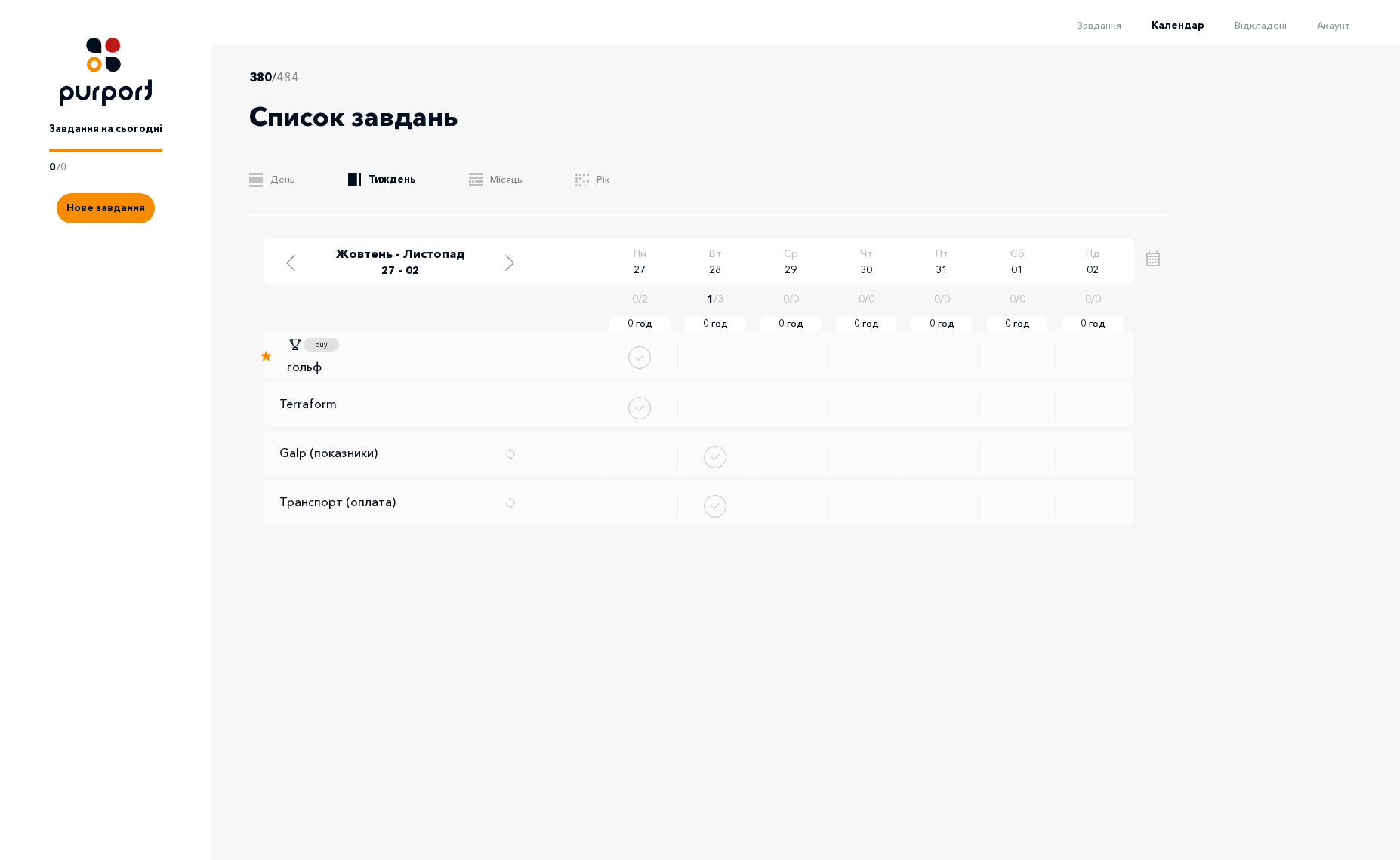
click at [554, 221] on div "380 / 484 Список завдань .b{fill:#F48B00;} День .b{fill:#F48B00;} Тиждень .b{fi…" at bounding box center [721, 432] width 1019 height 774
